Goal: Information Seeking & Learning: Learn about a topic

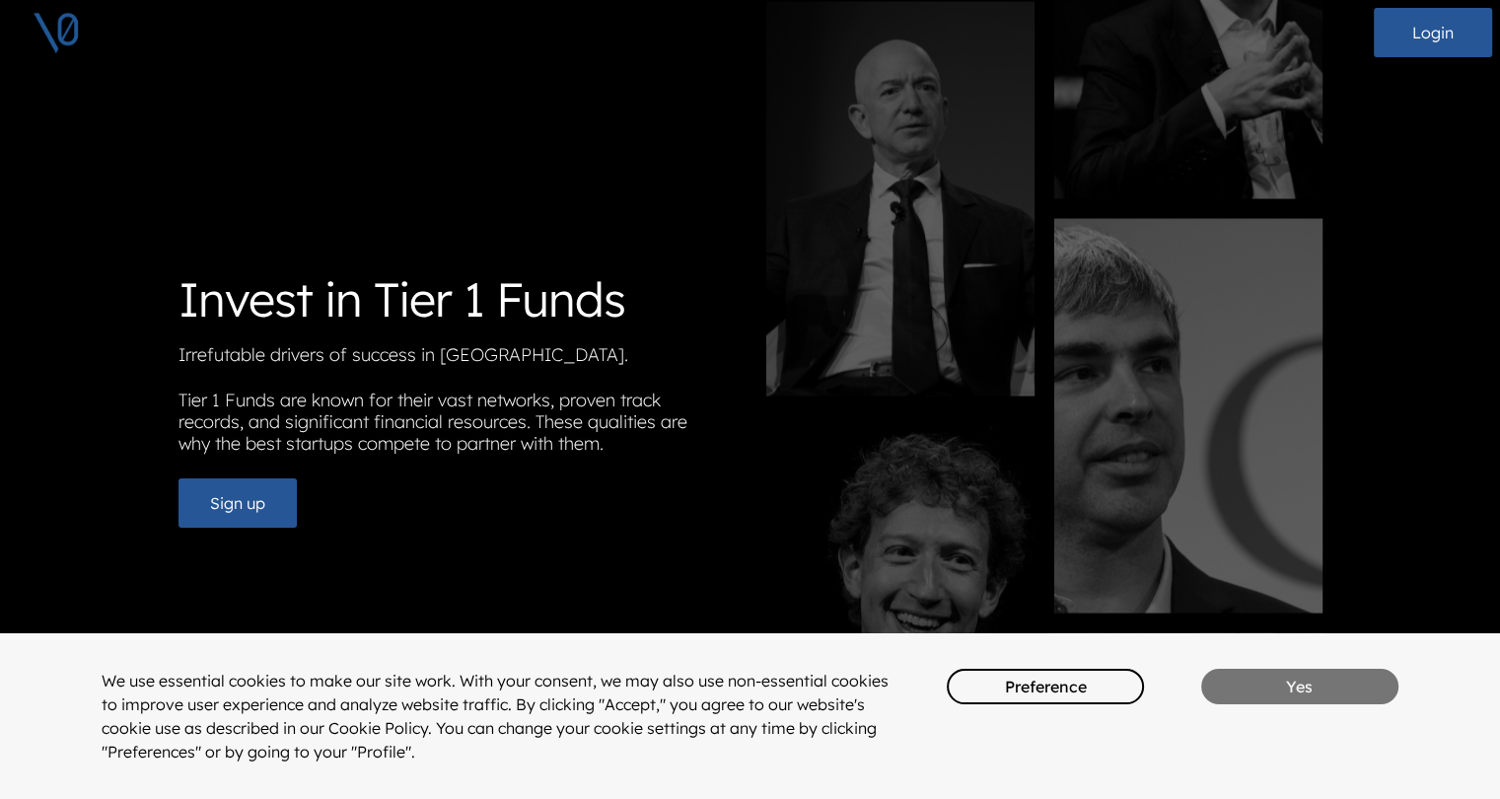
click at [1306, 669] on button "Yes" at bounding box center [1299, 686] width 197 height 35
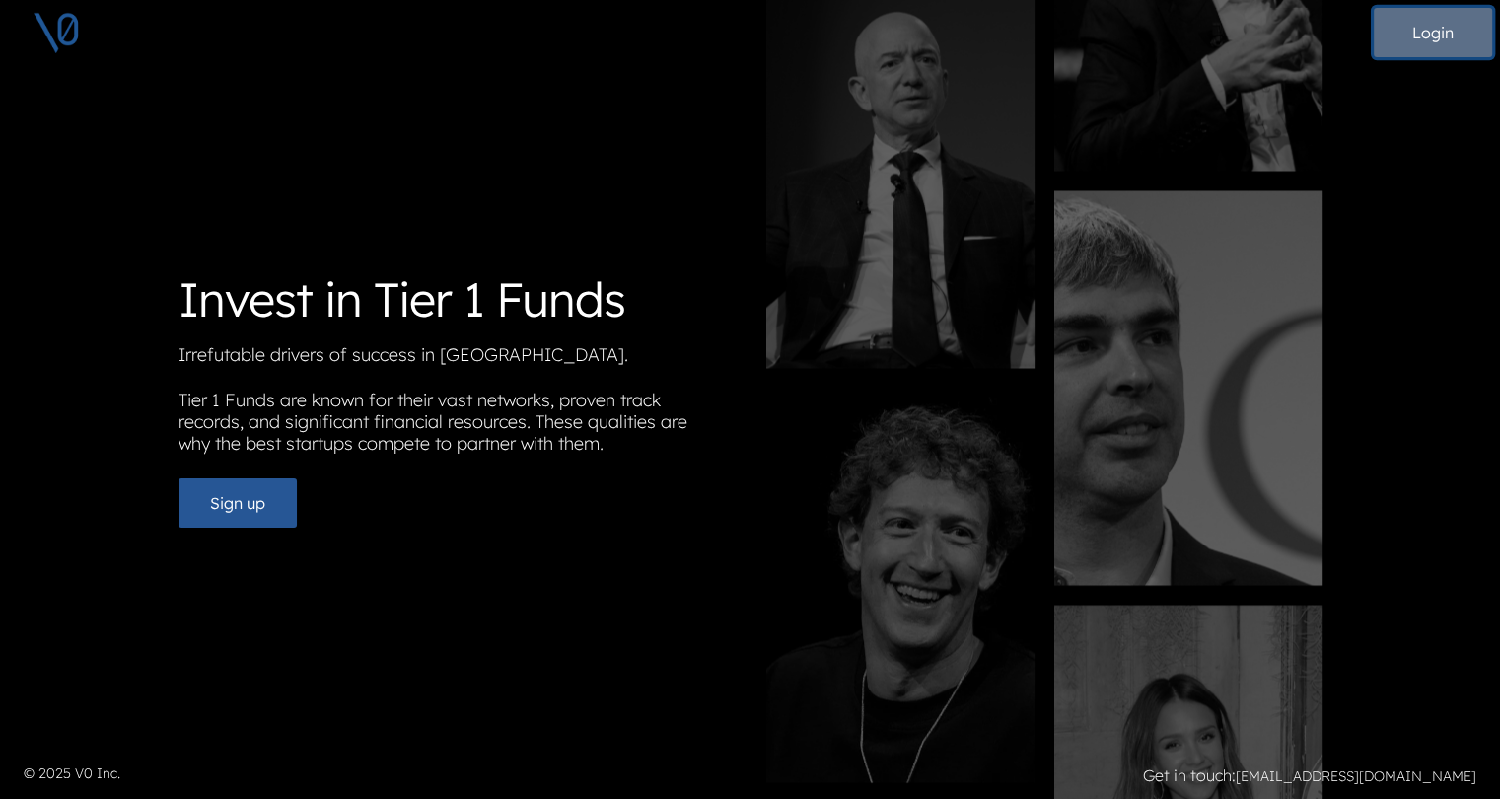
click at [1435, 33] on button "Login" at bounding box center [1433, 32] width 118 height 49
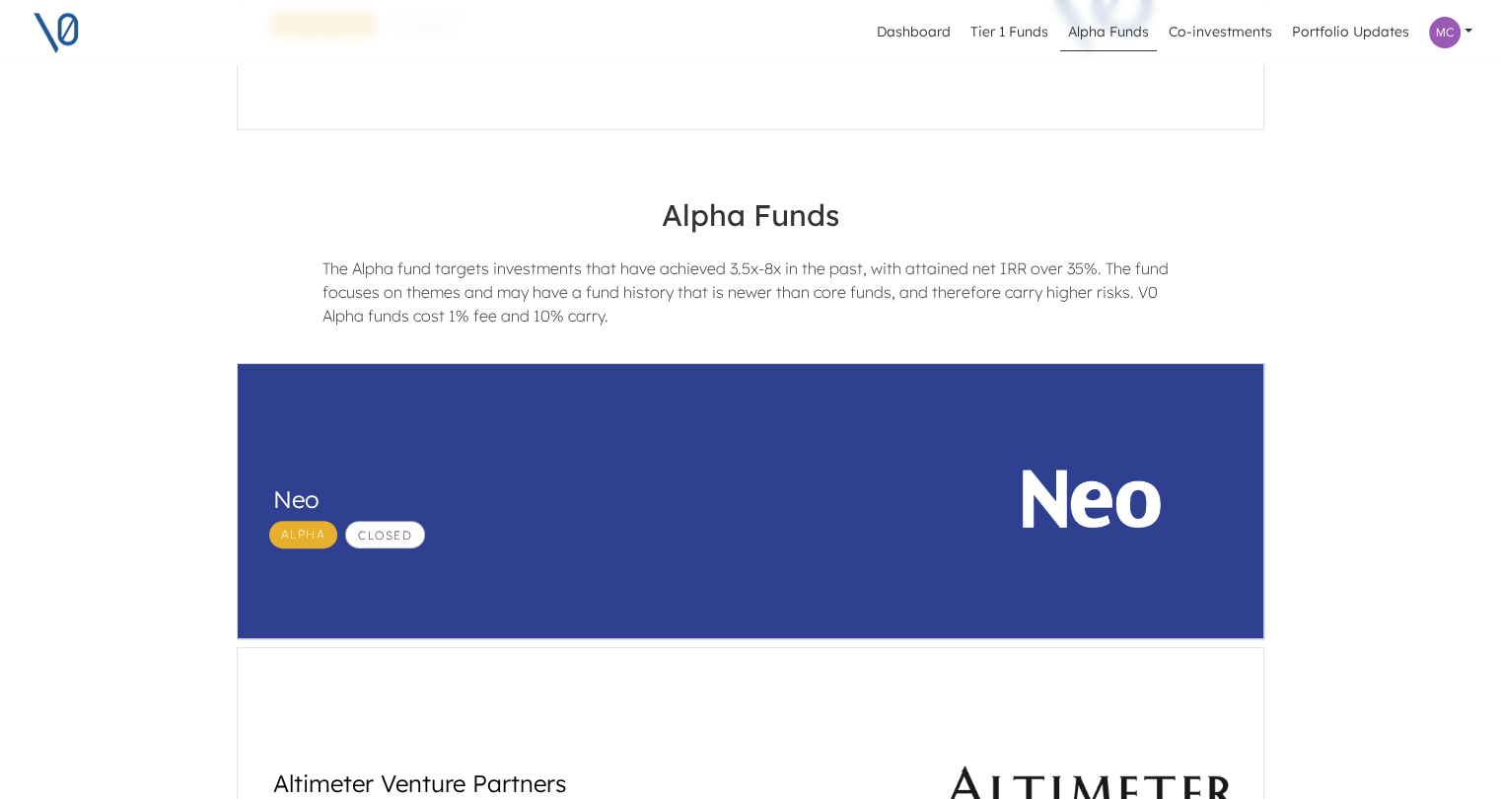
scroll to position [493, 0]
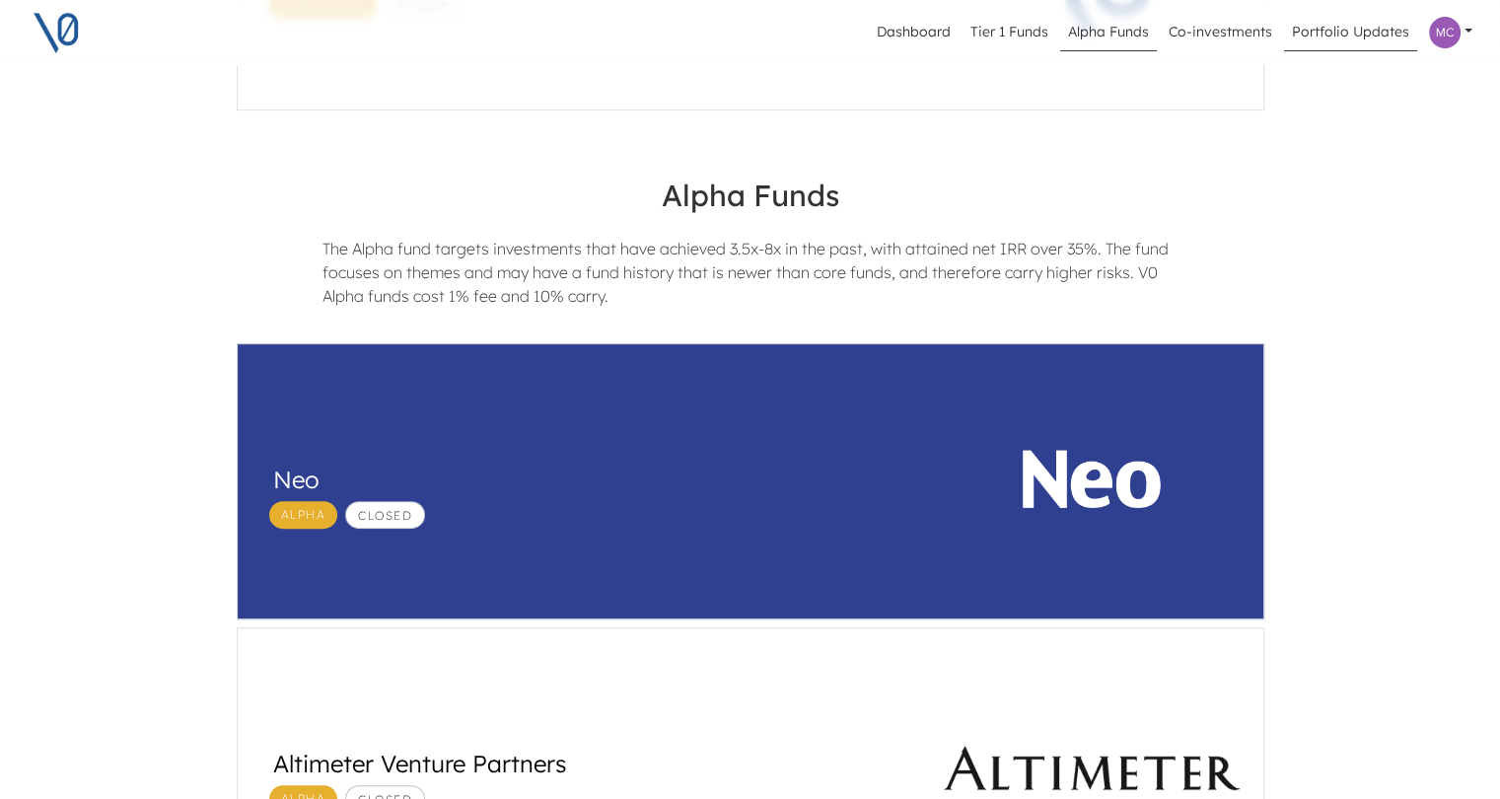
click at [1353, 31] on link "Portfolio Updates" at bounding box center [1350, 32] width 133 height 37
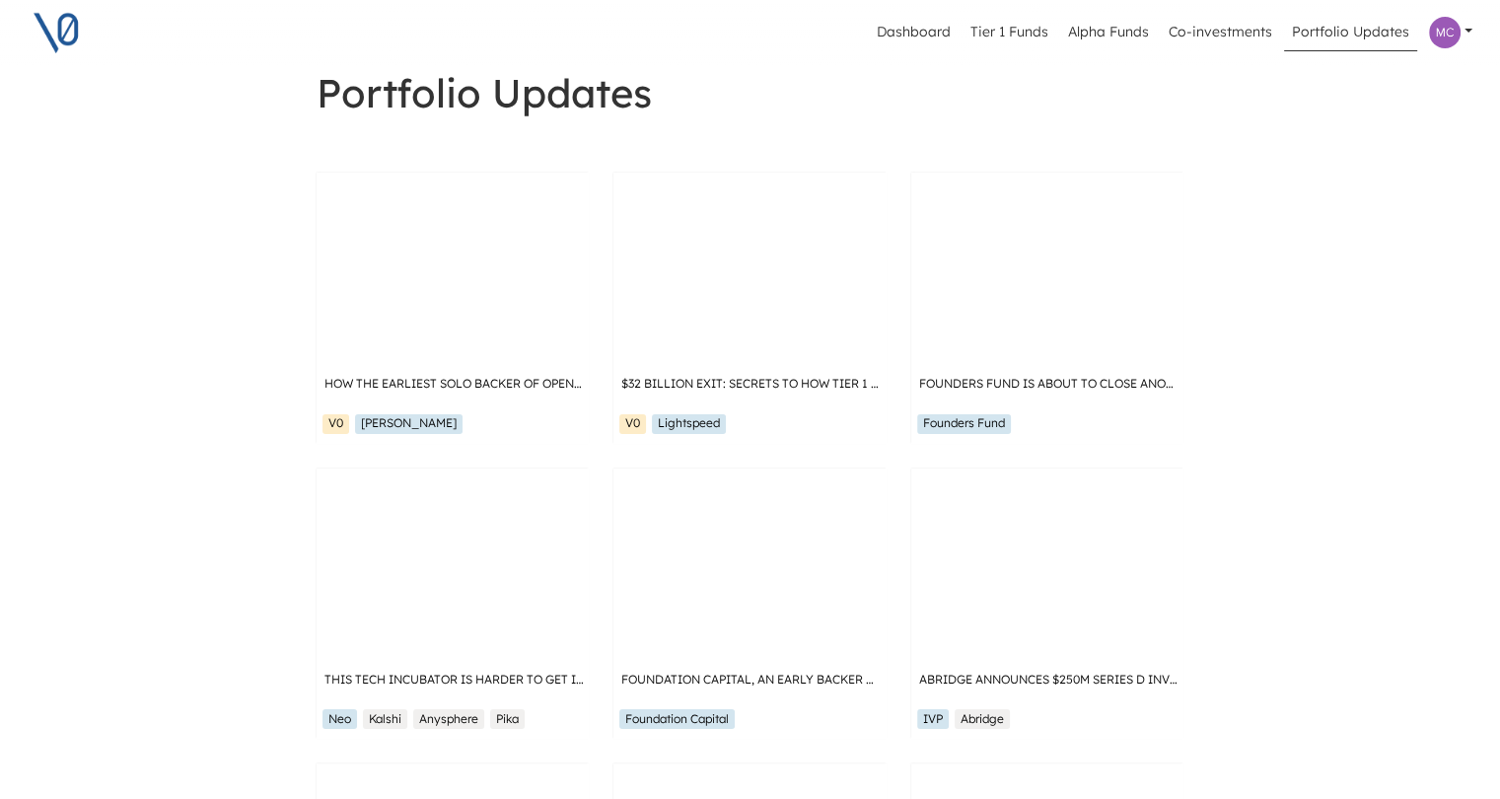
scroll to position [99, 0]
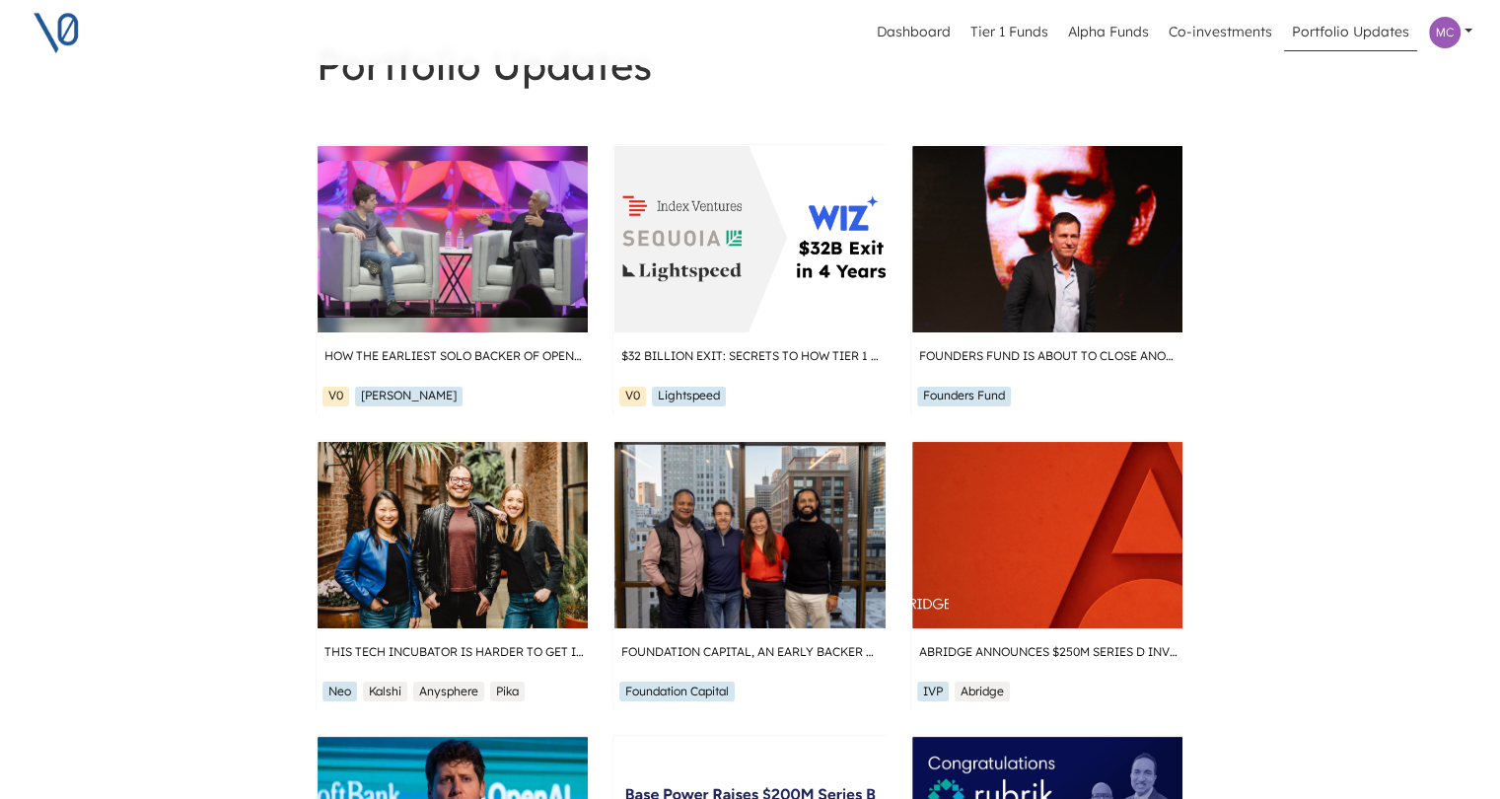
click at [1438, 29] on img at bounding box center [1445, 33] width 32 height 32
click at [1309, 80] on link "Profile" at bounding box center [1313, 83] width 47 height 20
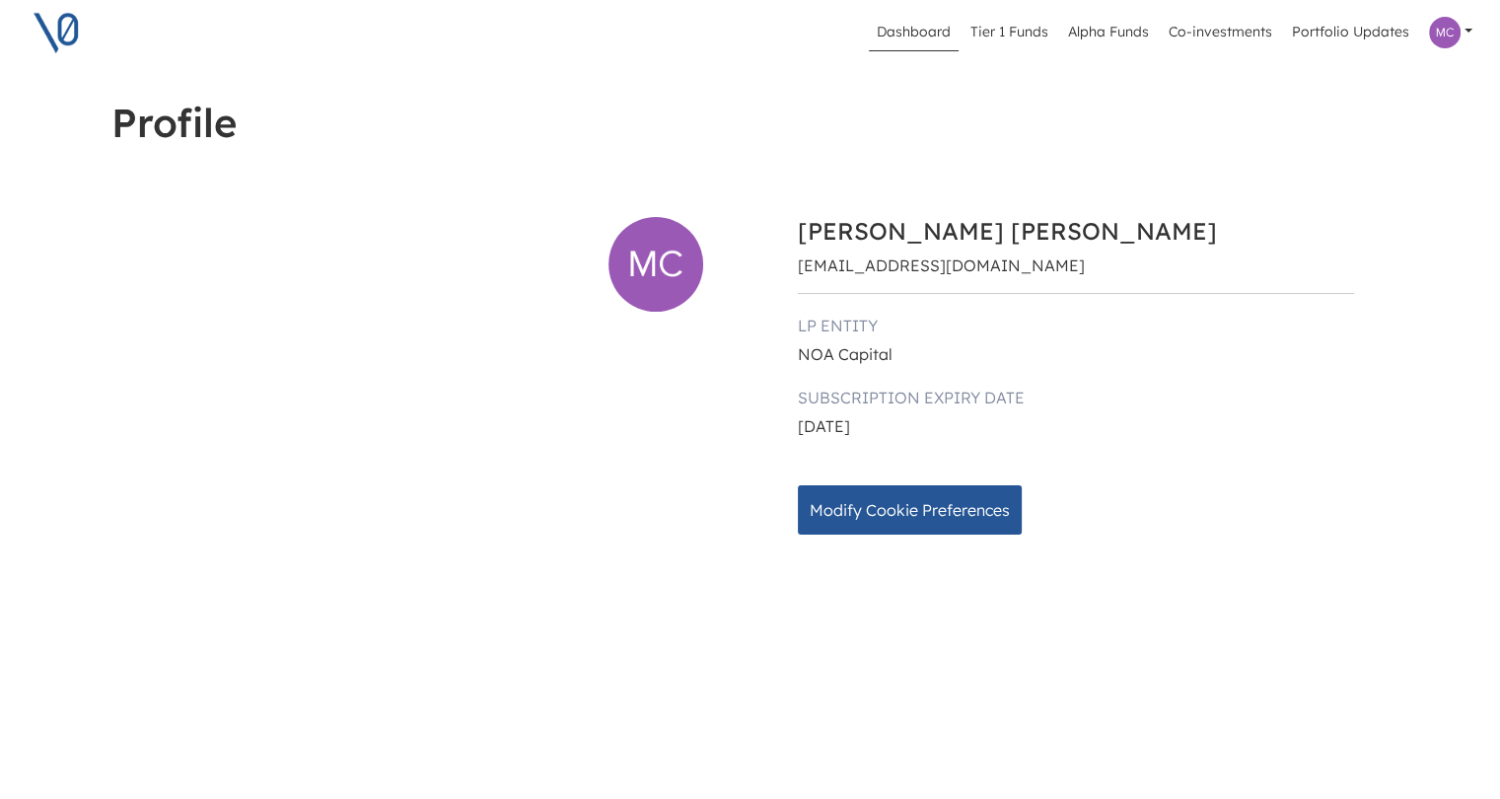
click at [922, 36] on link "Dashboard" at bounding box center [914, 32] width 90 height 37
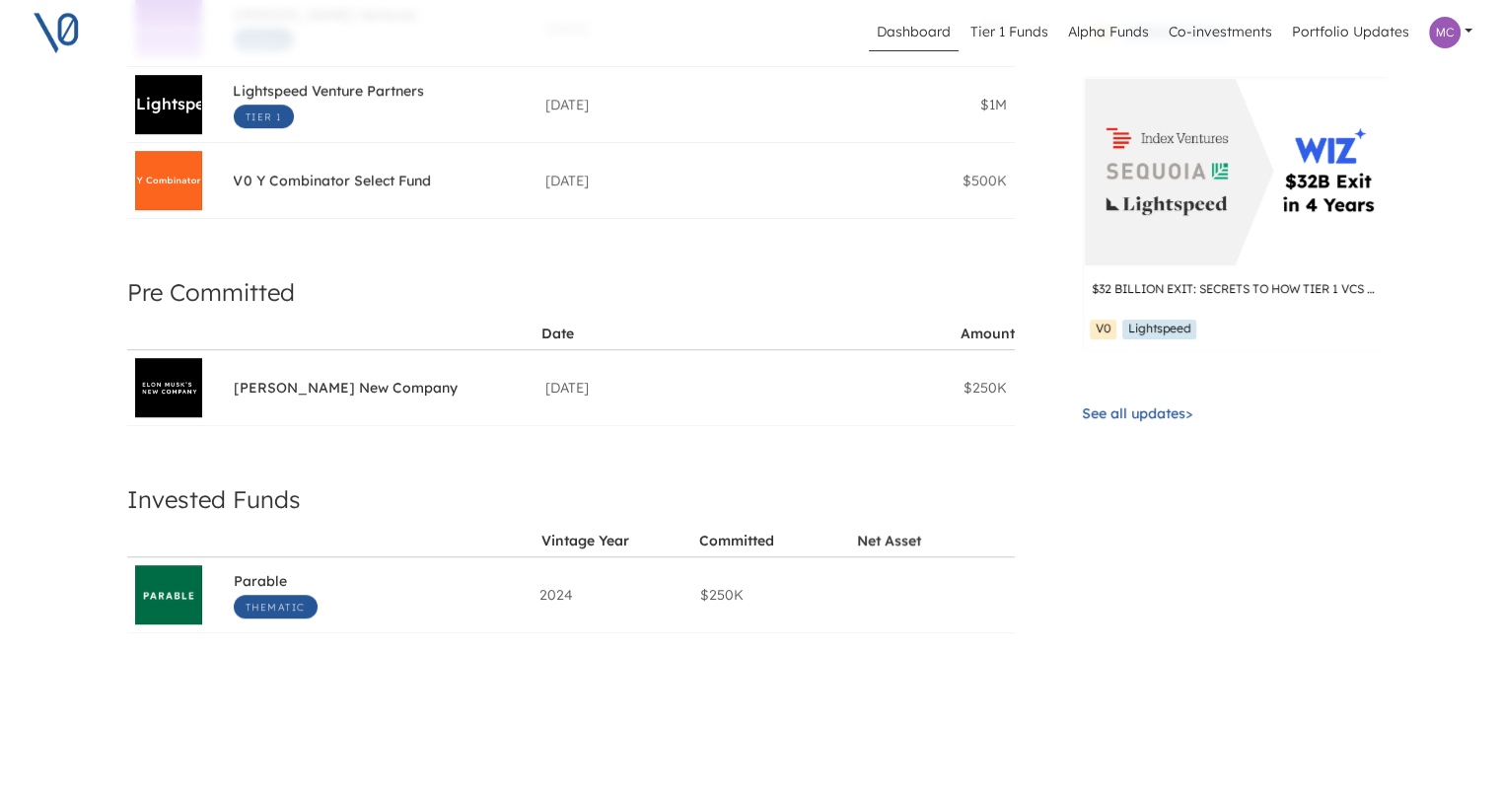
scroll to position [789, 0]
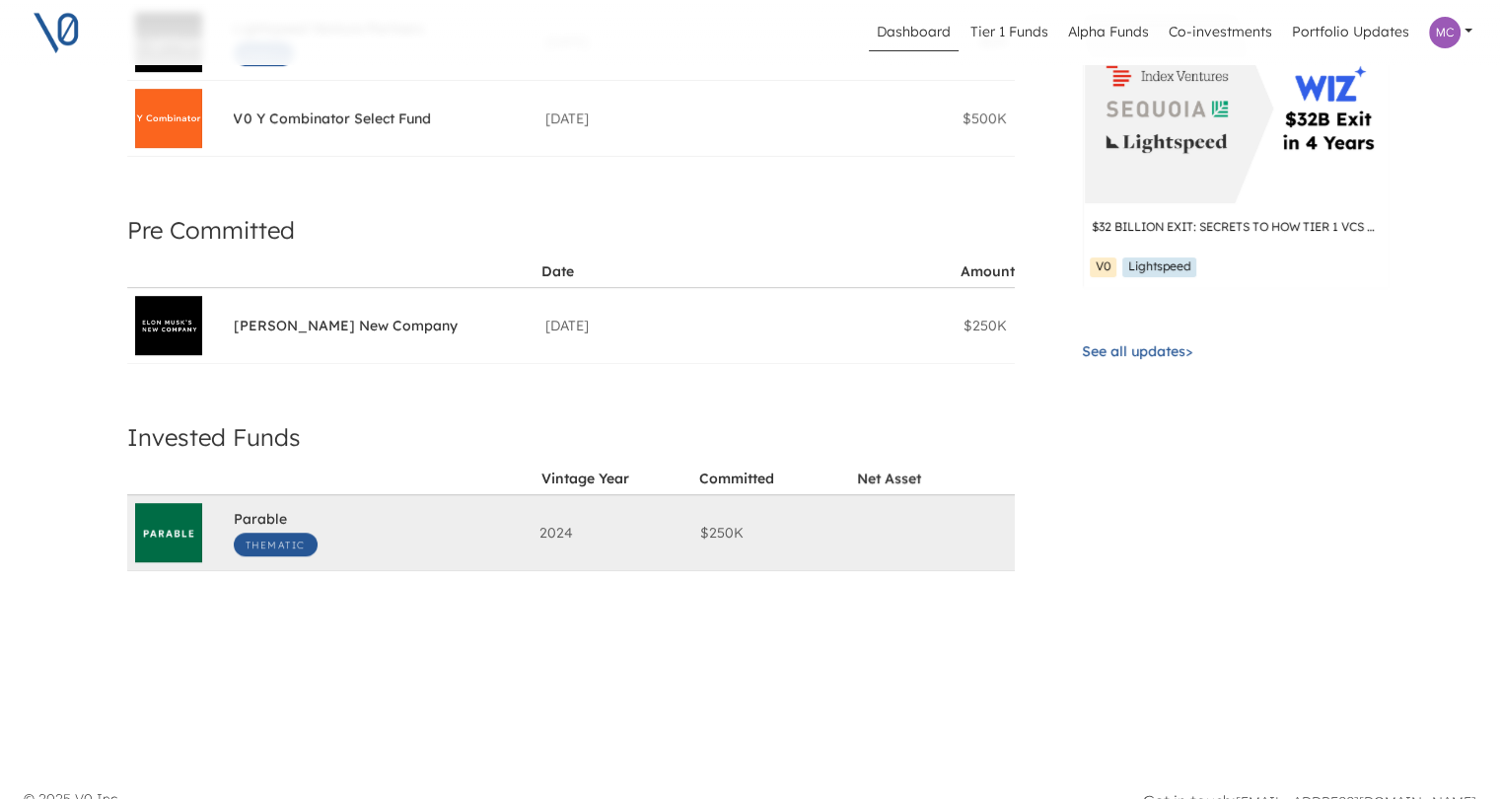
click at [263, 510] on span "Parable" at bounding box center [260, 521] width 53 height 23
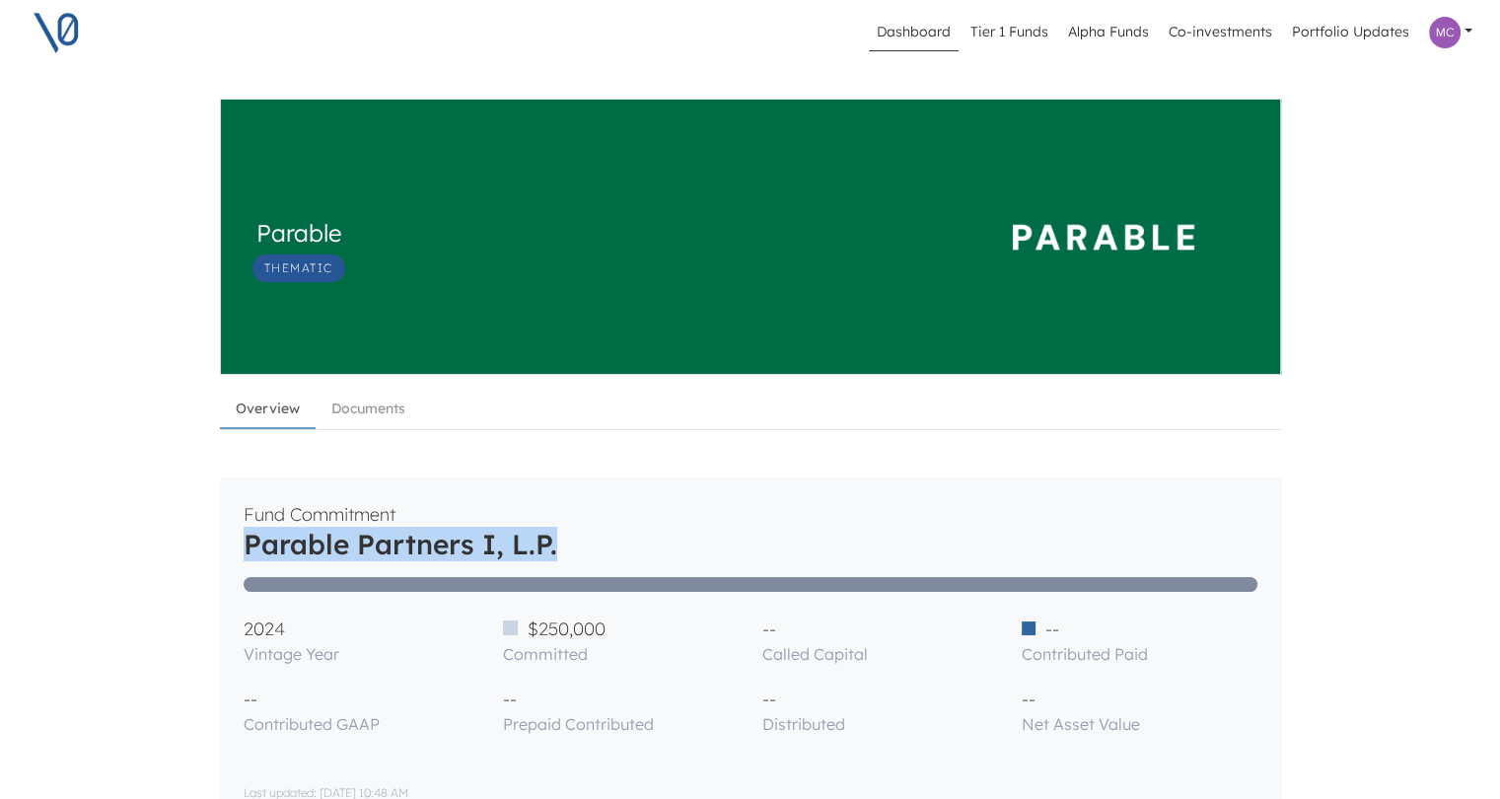
drag, startPoint x: 253, startPoint y: 538, endPoint x: 560, endPoint y: 537, distance: 306.7
click at [557, 537] on h3 "Parable Partners I, L.P." at bounding box center [401, 545] width 314 height 34
copy h3 "Parable Partners I, L.P."
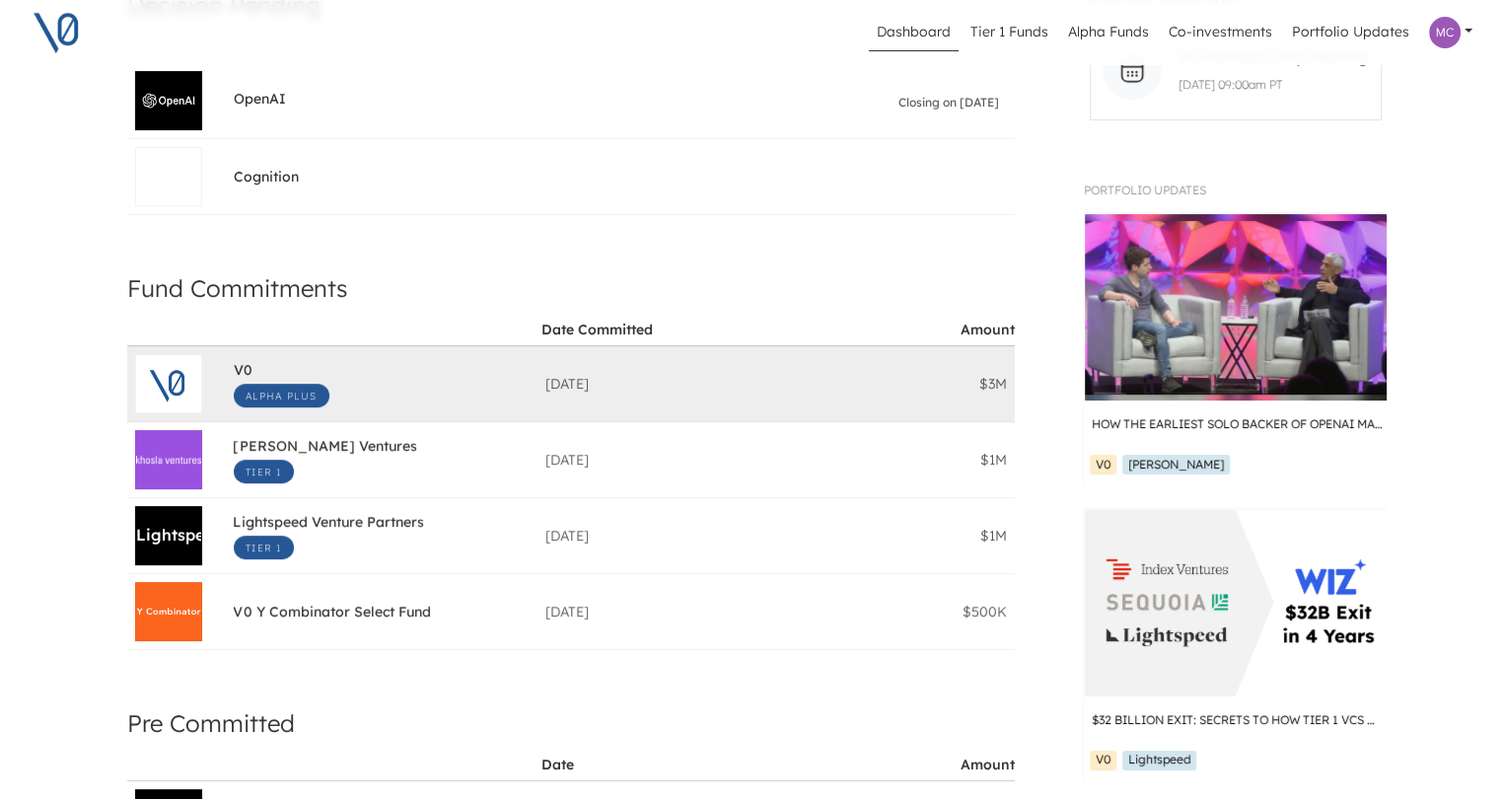
click at [333, 376] on div "V0" at bounding box center [284, 370] width 100 height 20
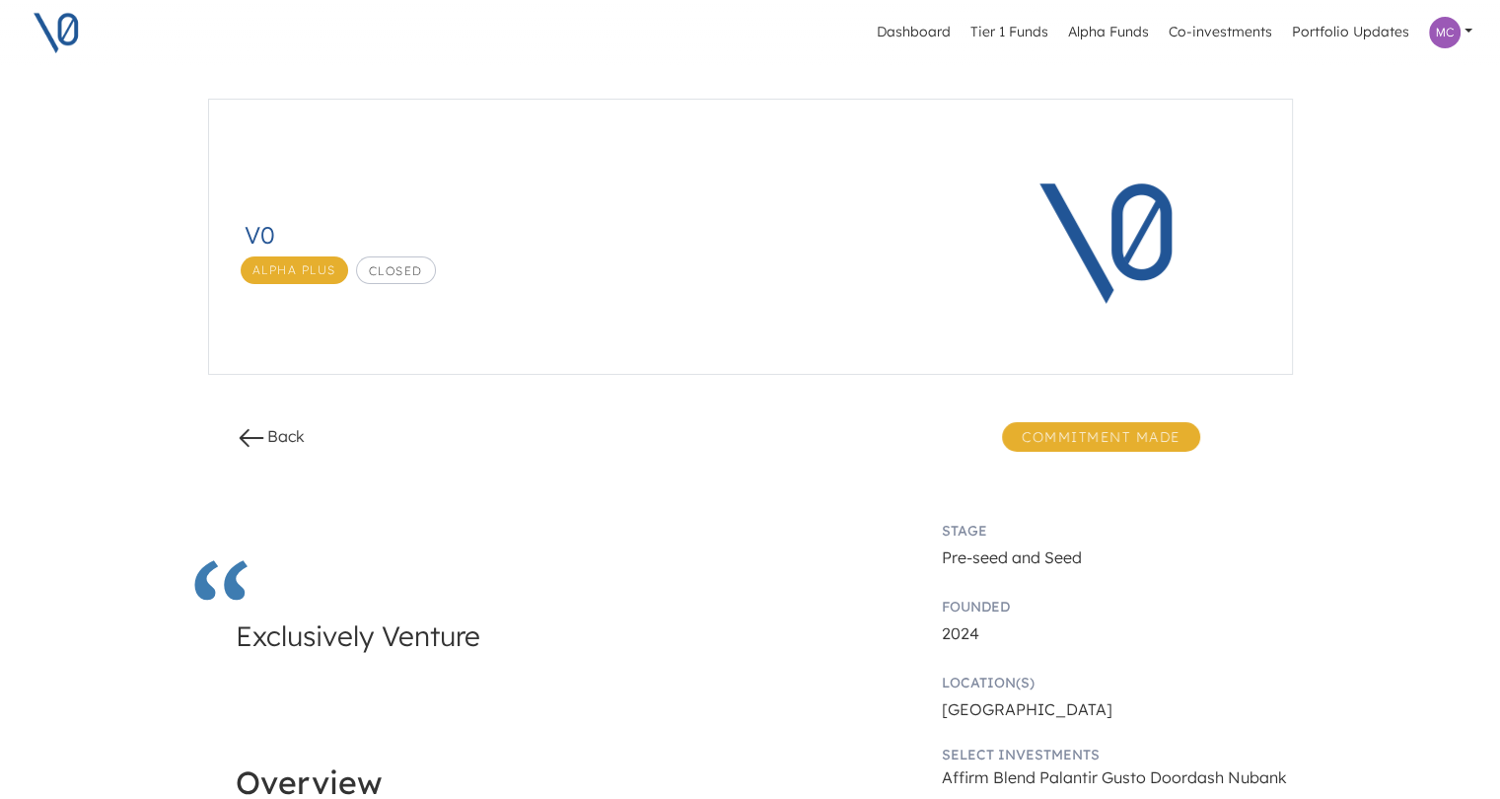
click at [260, 438] on icon at bounding box center [251, 438] width 23 height 16
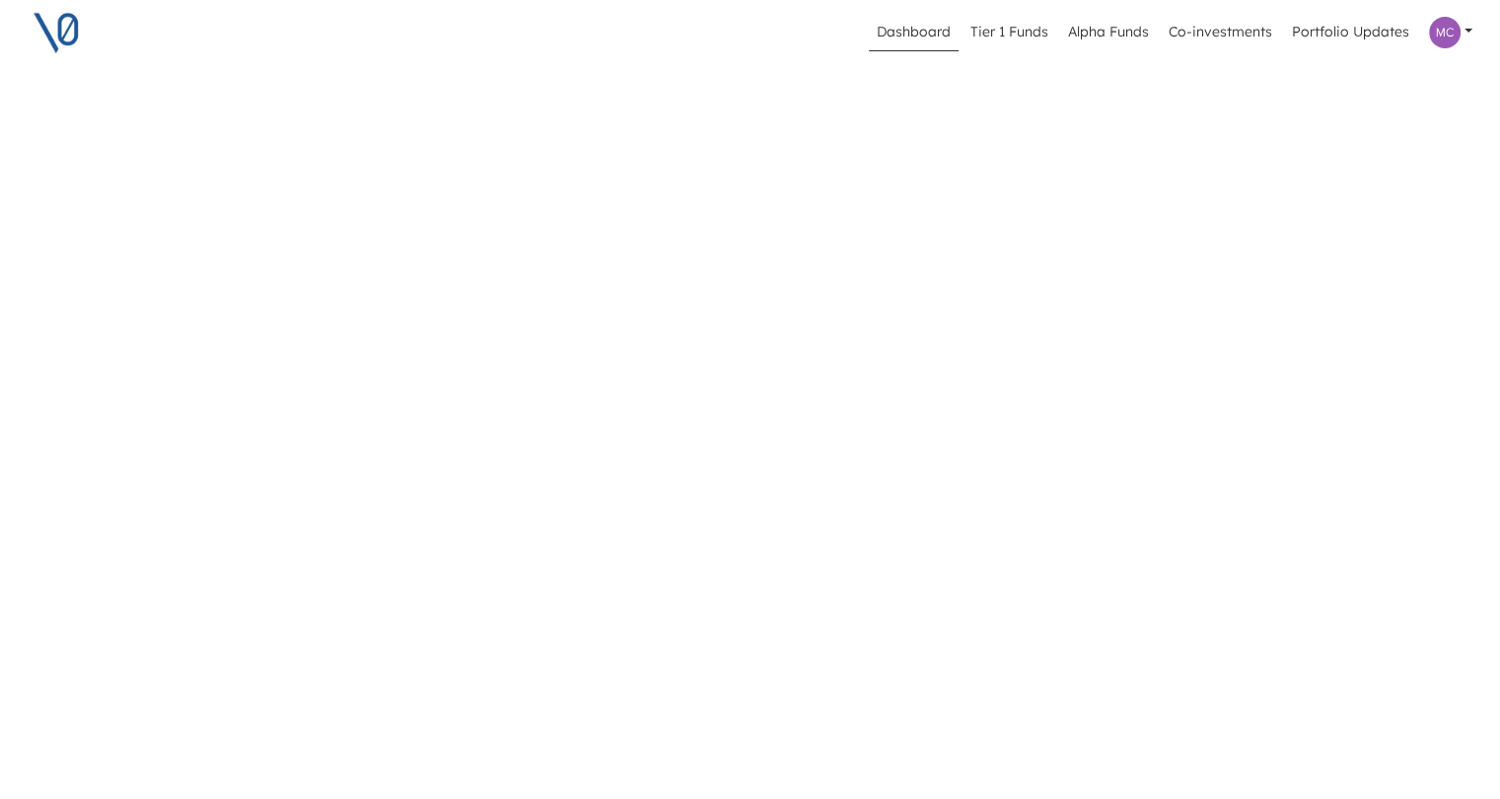
scroll to position [2, 0]
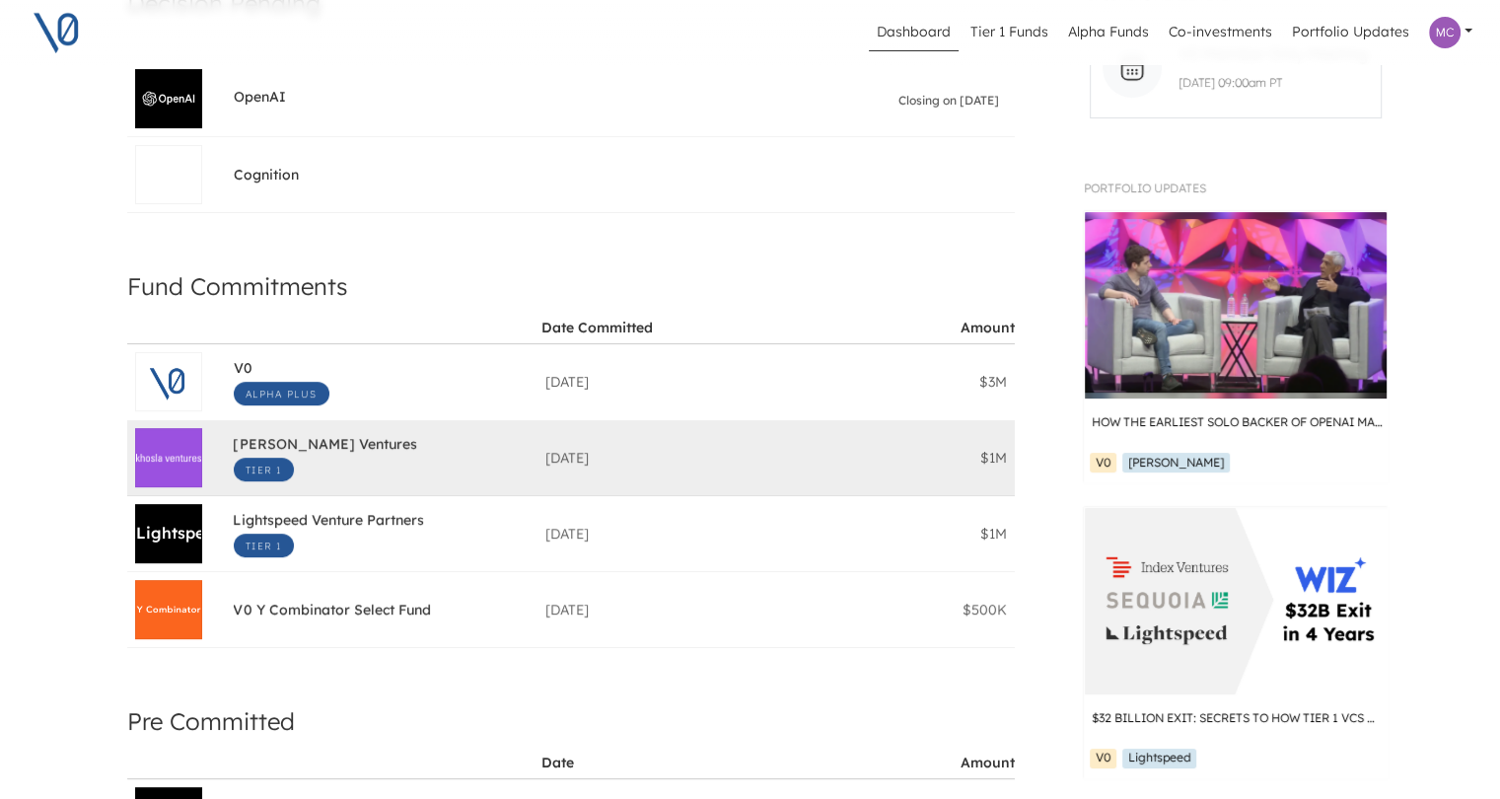
click at [287, 443] on span "[PERSON_NAME] Ventures" at bounding box center [325, 446] width 183 height 23
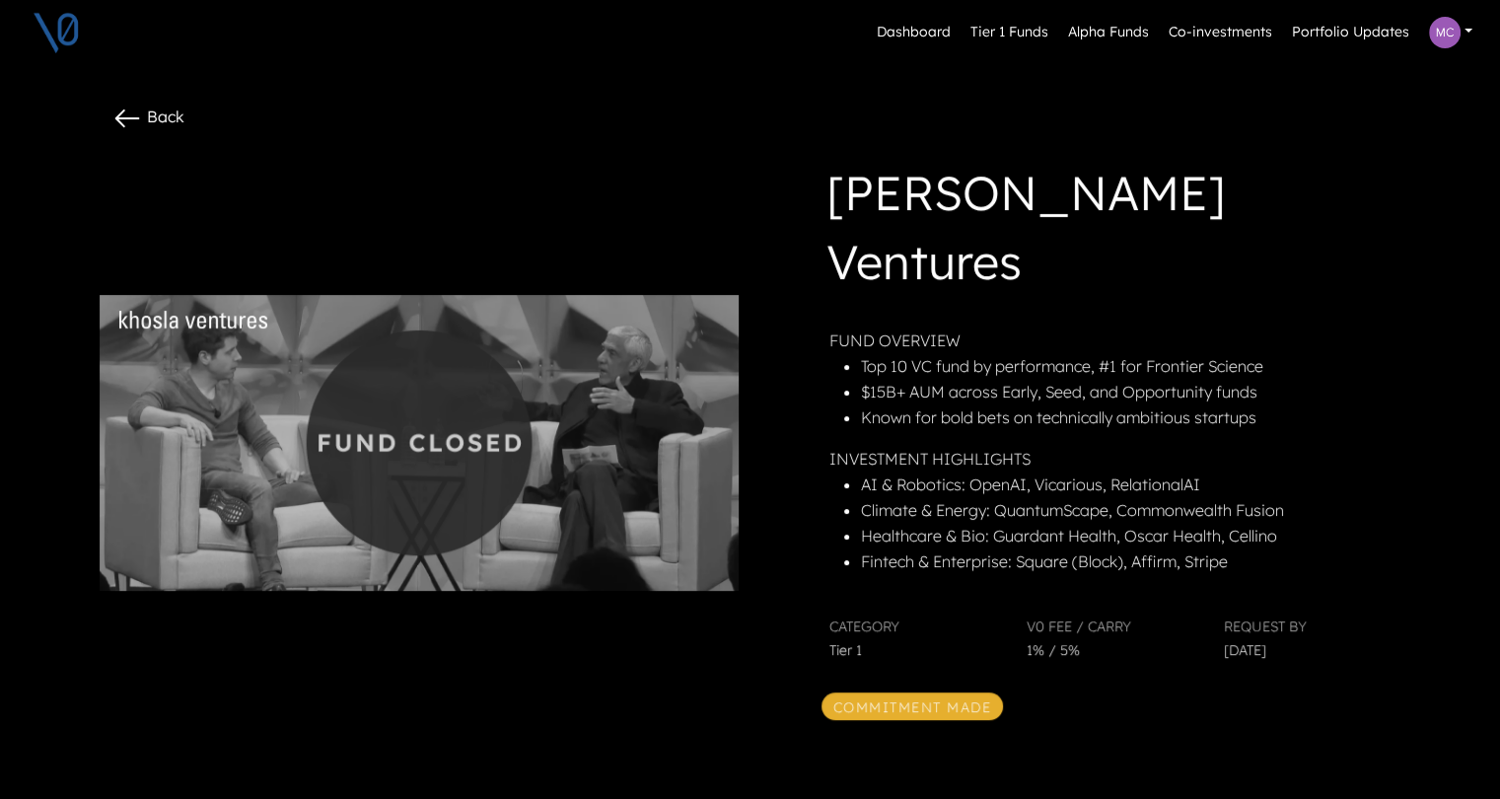
click at [143, 119] on icon at bounding box center [127, 119] width 32 height 32
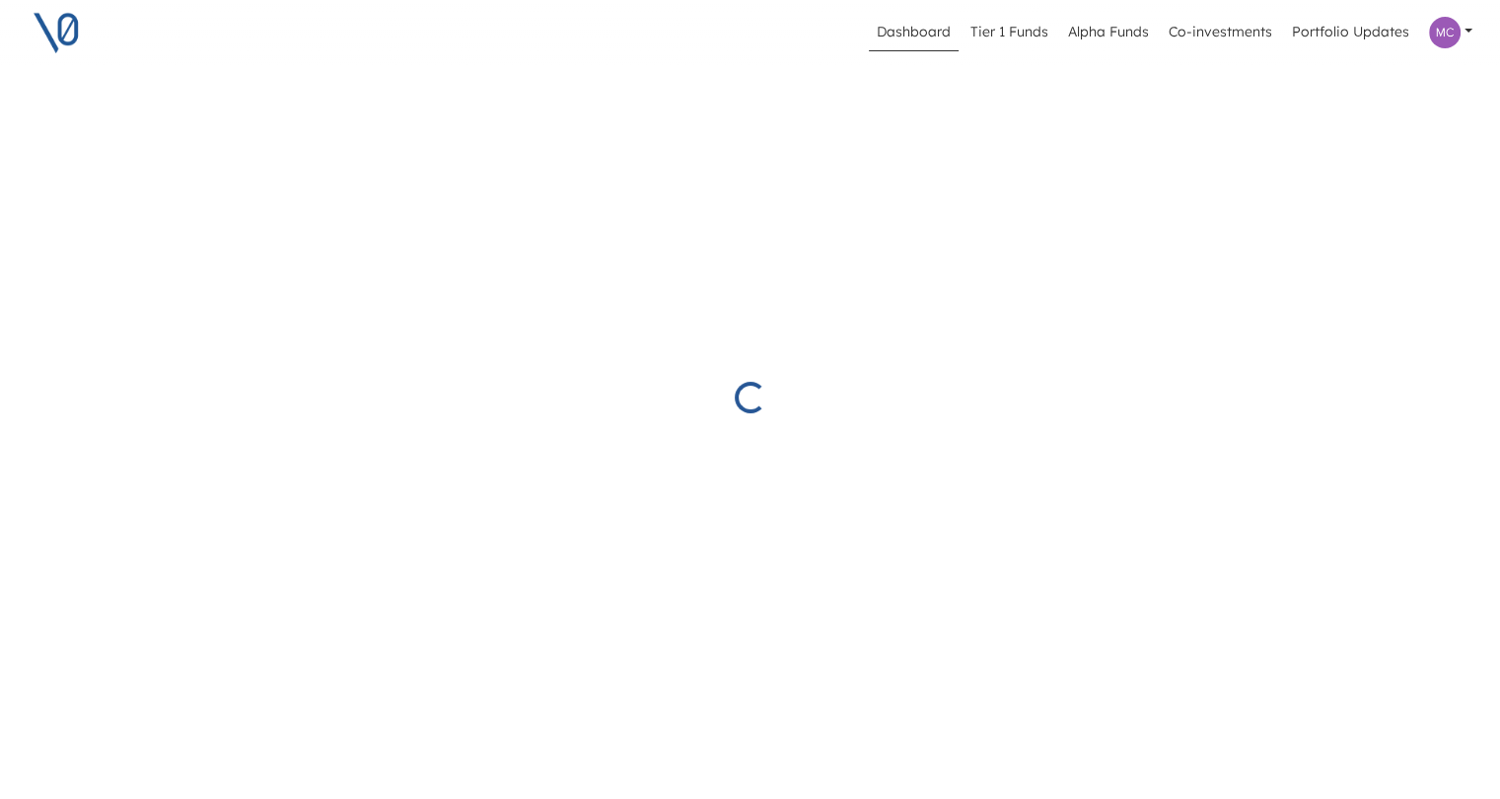
scroll to position [2, 0]
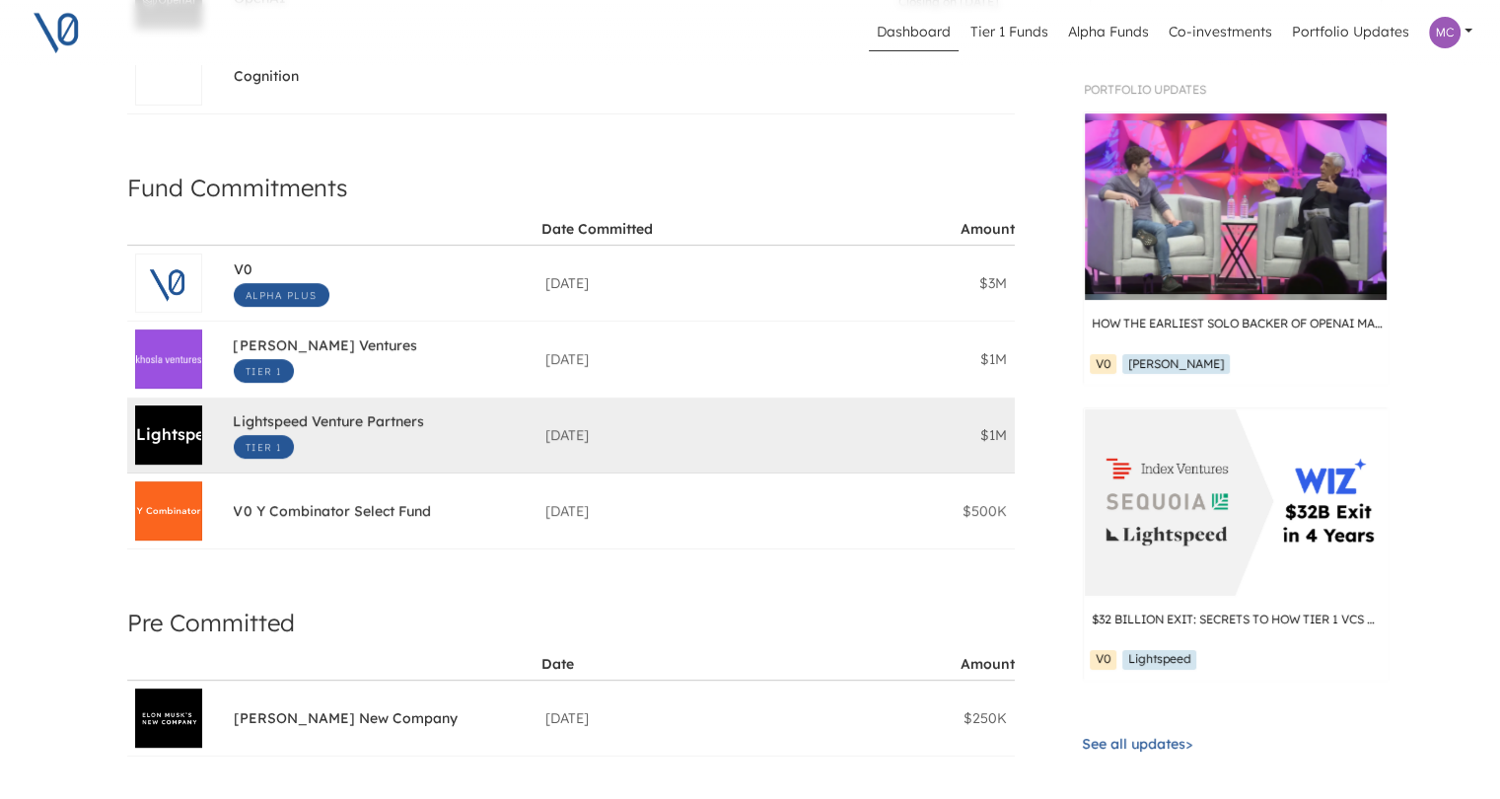
click at [164, 427] on div "Lightspeed Venture Partners" at bounding box center [176, 434] width 83 height 75
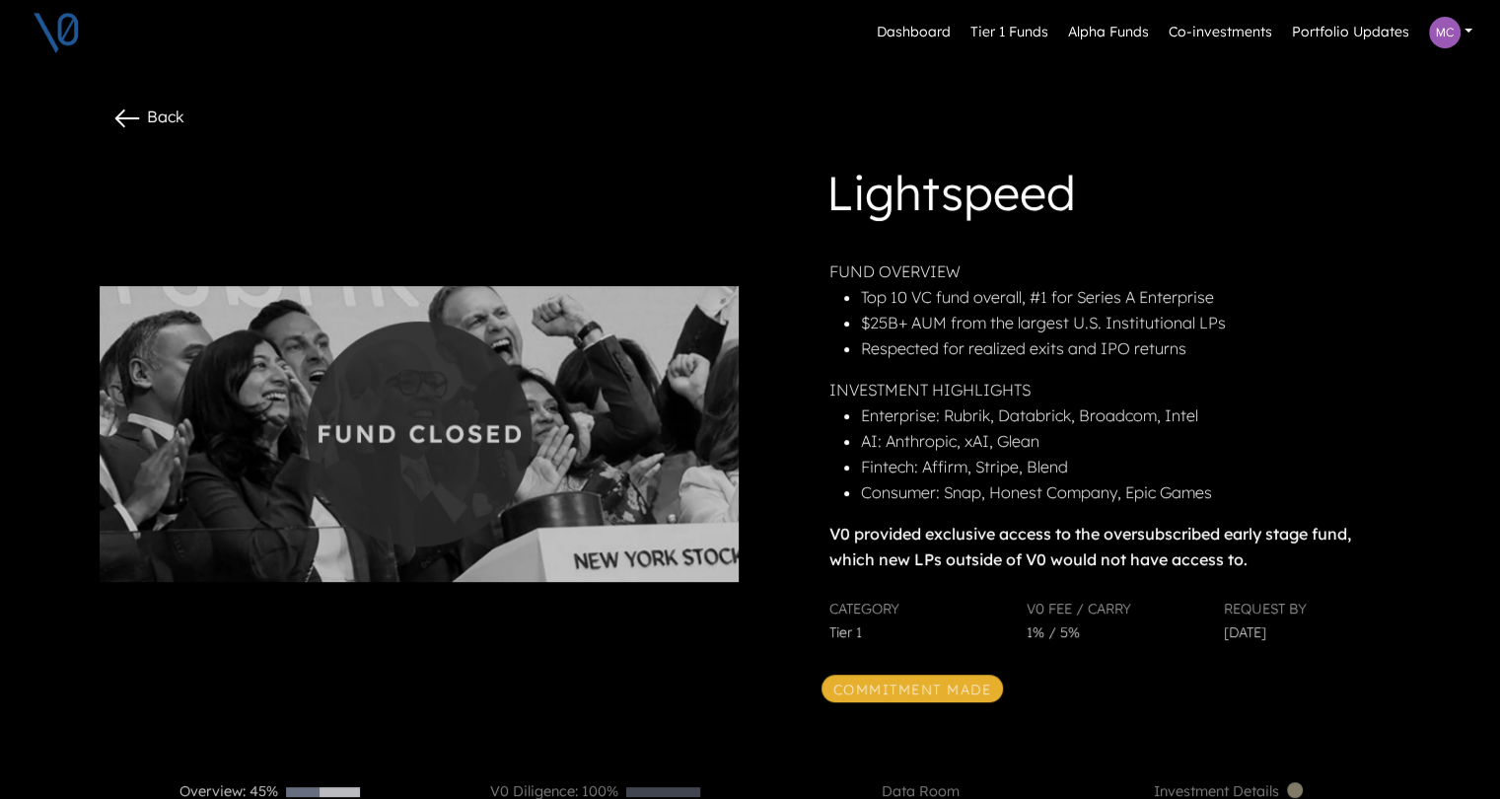
click at [165, 114] on link "Back" at bounding box center [147, 116] width 73 height 20
